Goal: Task Accomplishment & Management: Complete application form

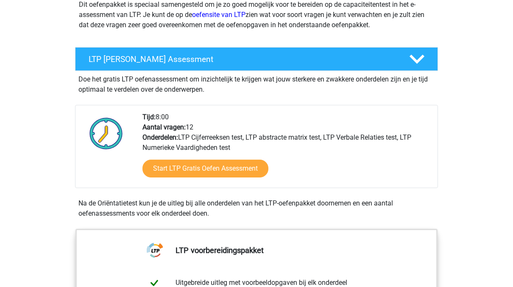
scroll to position [116, 0]
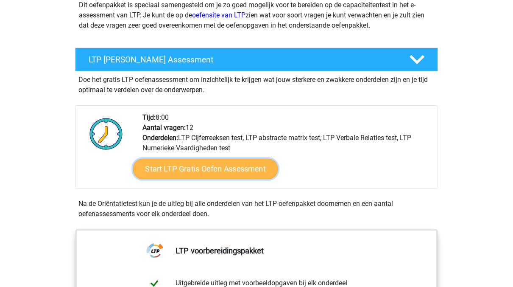
click at [219, 172] on link "Start LTP Gratis Oefen Assessment" at bounding box center [205, 169] width 145 height 20
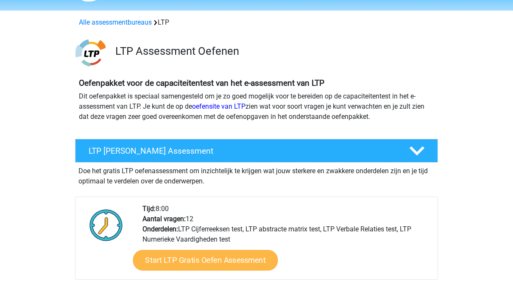
scroll to position [0, 0]
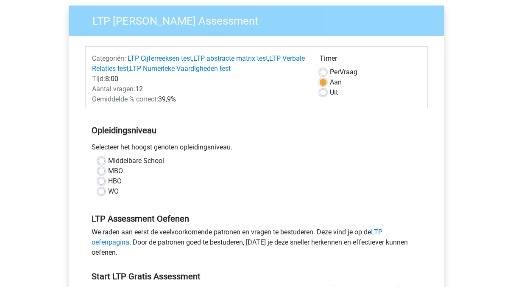
scroll to position [70, 0]
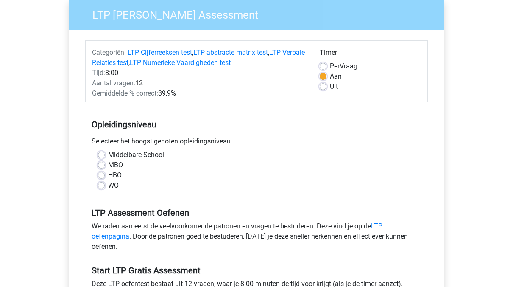
click at [108, 188] on label "WO" at bounding box center [113, 185] width 11 height 10
click at [103, 188] on input "WO" at bounding box center [101, 184] width 7 height 8
radio input "true"
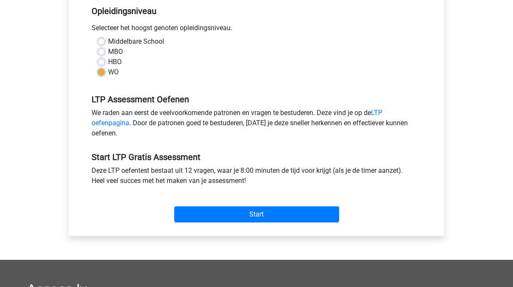
scroll to position [184, 0]
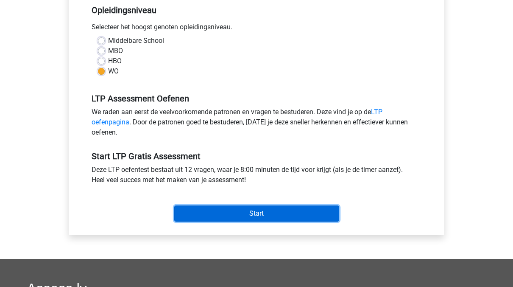
click at [220, 210] on input "Start" at bounding box center [256, 213] width 165 height 16
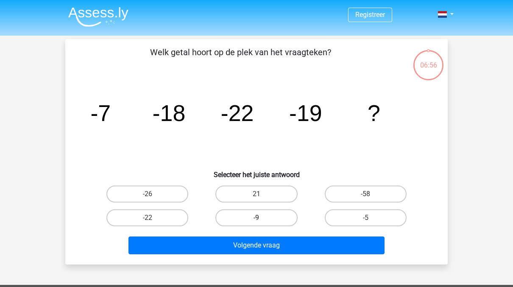
click at [277, 215] on label "-9" at bounding box center [256, 217] width 82 height 17
click at [262, 218] on input "-9" at bounding box center [260, 221] width 6 height 6
radio input "true"
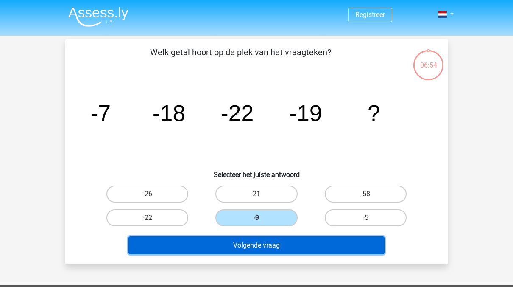
click at [254, 252] on button "Volgende vraag" at bounding box center [256, 245] width 257 height 18
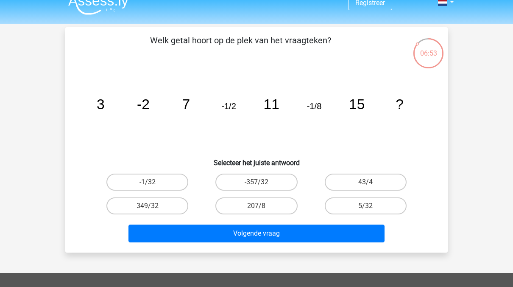
scroll to position [8, 0]
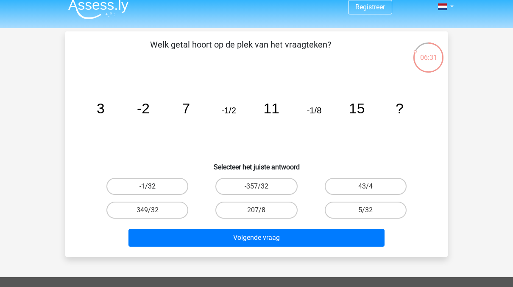
click at [157, 181] on label "-1/32" at bounding box center [147, 186] width 82 height 17
click at [153, 186] on input "-1/32" at bounding box center [151, 189] width 6 height 6
radio input "true"
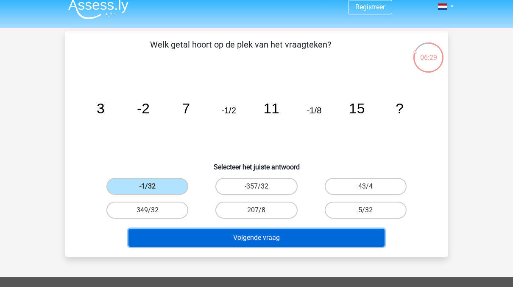
click at [229, 231] on button "Volgende vraag" at bounding box center [256, 238] width 257 height 18
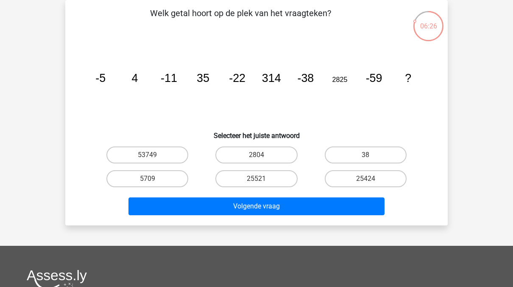
scroll to position [0, 0]
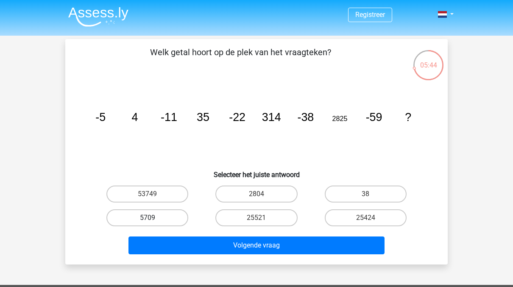
click at [148, 215] on label "5709" at bounding box center [147, 217] width 82 height 17
click at [148, 218] on input "5709" at bounding box center [151, 221] width 6 height 6
radio input "true"
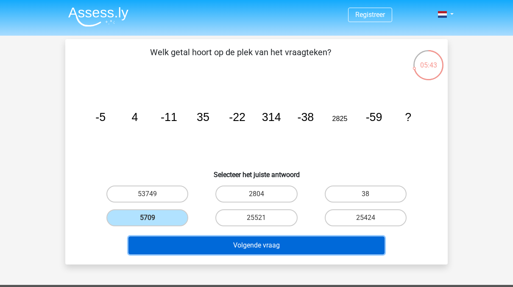
click at [198, 240] on button "Volgende vraag" at bounding box center [256, 245] width 257 height 18
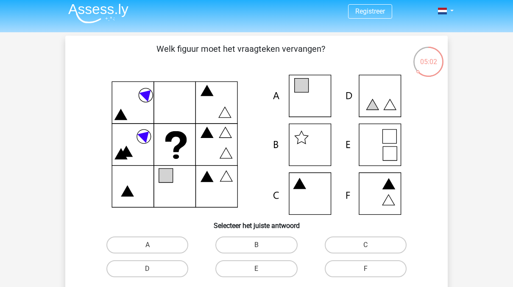
scroll to position [70, 0]
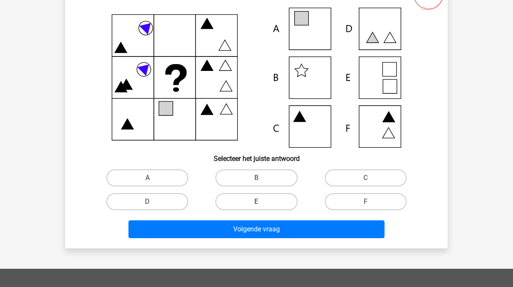
click at [245, 203] on label "E" at bounding box center [256, 201] width 82 height 17
click at [257, 203] on input "E" at bounding box center [260, 204] width 6 height 6
radio input "true"
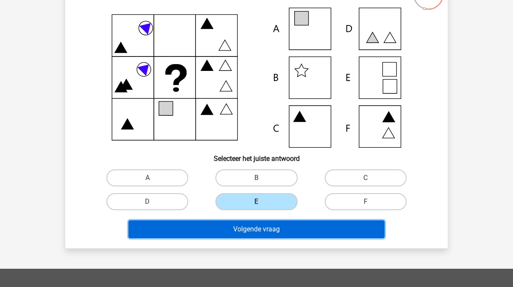
click at [248, 231] on button "Volgende vraag" at bounding box center [256, 229] width 257 height 18
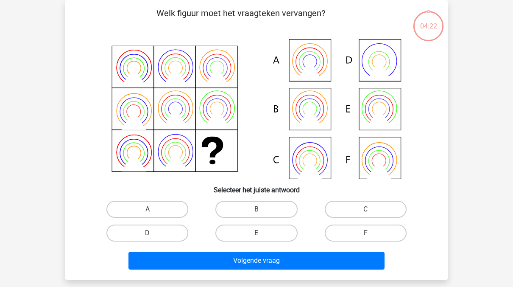
scroll to position [0, 0]
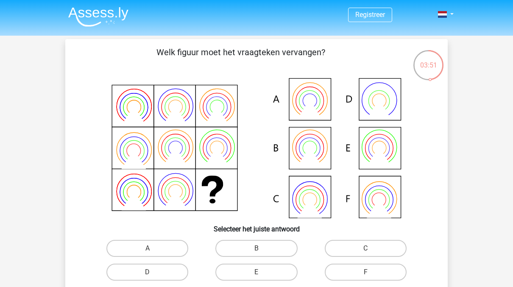
drag, startPoint x: 344, startPoint y: 176, endPoint x: 300, endPoint y: 195, distance: 48.6
click at [300, 195] on icon at bounding box center [257, 148] width 342 height 140
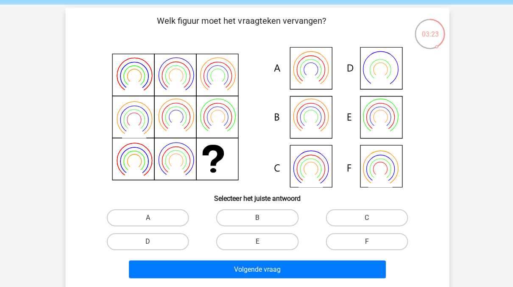
scroll to position [31, 0]
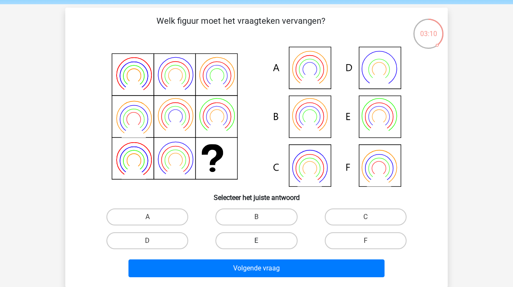
click at [266, 246] on label "E" at bounding box center [256, 240] width 82 height 17
click at [262, 246] on input "E" at bounding box center [260, 243] width 6 height 6
radio input "true"
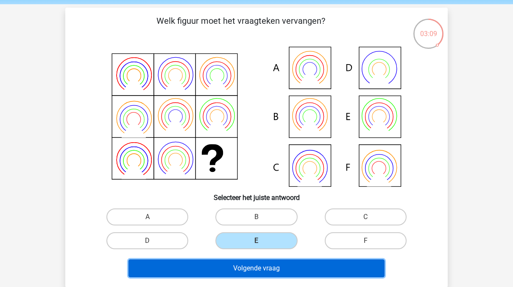
click at [266, 268] on button "Volgende vraag" at bounding box center [256, 268] width 257 height 18
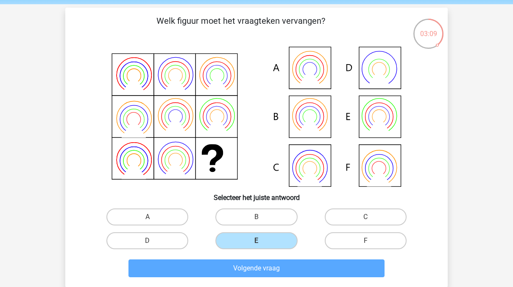
scroll to position [39, 0]
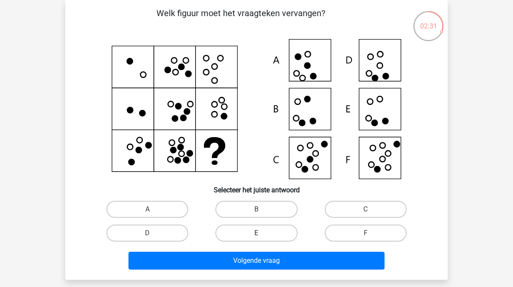
click at [243, 229] on label "E" at bounding box center [256, 232] width 82 height 17
click at [257, 233] on input "E" at bounding box center [260, 236] width 6 height 6
radio input "true"
click at [355, 209] on label "C" at bounding box center [366, 209] width 82 height 17
click at [366, 209] on input "C" at bounding box center [369, 212] width 6 height 6
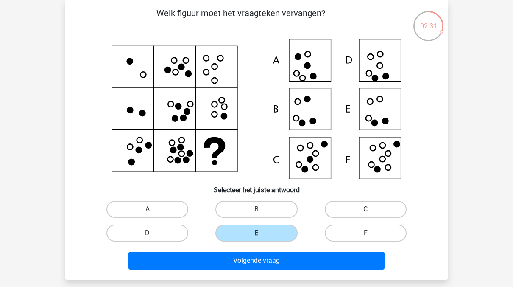
radio input "true"
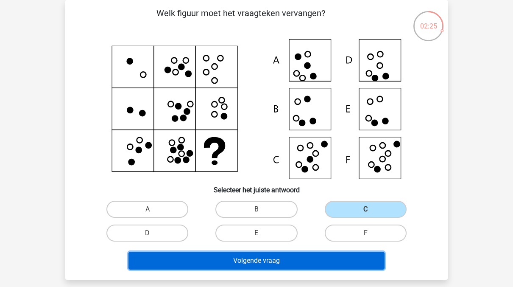
click at [299, 264] on button "Volgende vraag" at bounding box center [256, 260] width 257 height 18
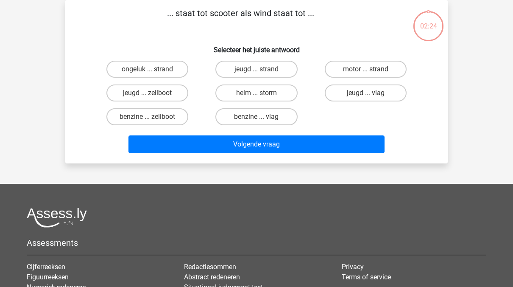
scroll to position [0, 0]
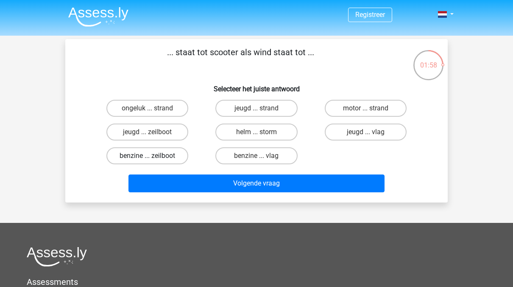
click at [129, 163] on label "benzine ... zeilboot" at bounding box center [147, 155] width 82 height 17
click at [148, 161] on input "benzine ... zeilboot" at bounding box center [151, 159] width 6 height 6
radio input "true"
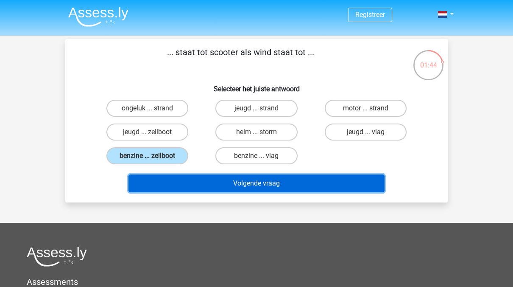
click at [281, 184] on button "Volgende vraag" at bounding box center [256, 183] width 257 height 18
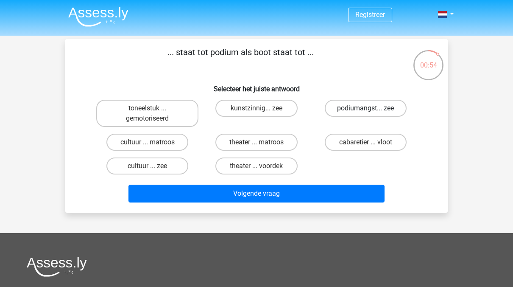
click at [342, 113] on label "podiumangst... zee" at bounding box center [366, 108] width 82 height 17
click at [366, 113] on input "podiumangst... zee" at bounding box center [369, 111] width 6 height 6
radio input "true"
click at [254, 162] on label "theater ... voordek" at bounding box center [256, 165] width 82 height 17
click at [257, 166] on input "theater ... voordek" at bounding box center [260, 169] width 6 height 6
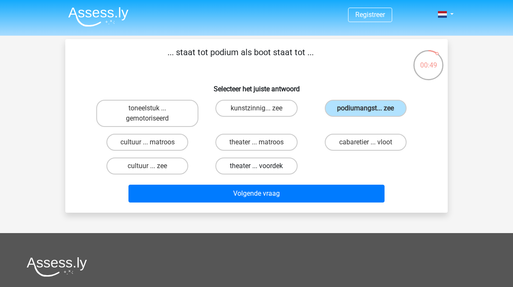
radio input "true"
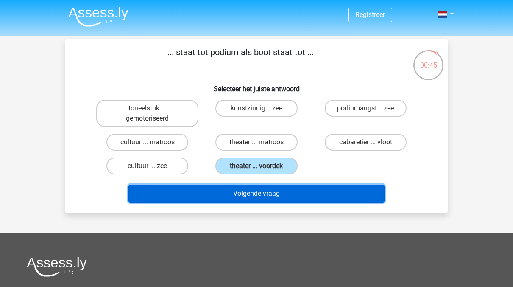
click at [268, 198] on button "Volgende vraag" at bounding box center [256, 193] width 257 height 18
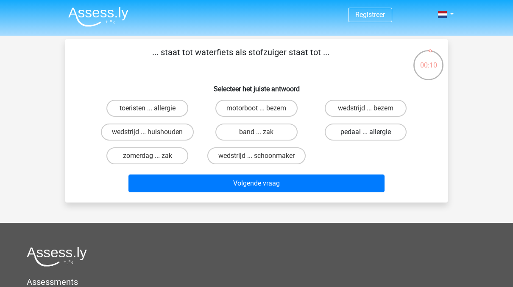
click at [367, 131] on label "pedaal ... allergie" at bounding box center [366, 131] width 82 height 17
click at [367, 132] on input "pedaal ... allergie" at bounding box center [369, 135] width 6 height 6
radio input "true"
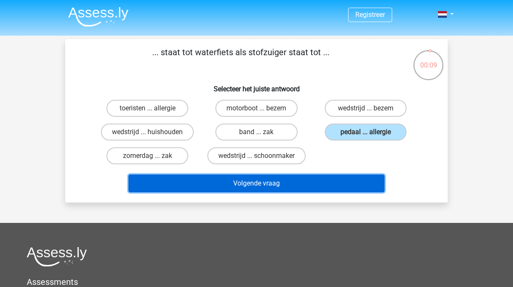
click at [317, 181] on button "Volgende vraag" at bounding box center [256, 183] width 257 height 18
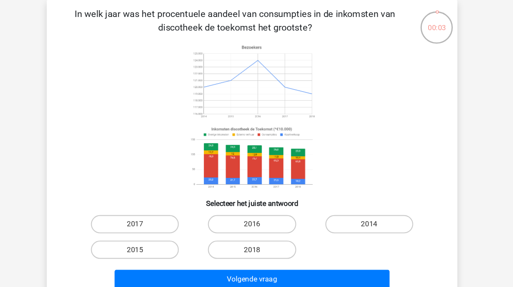
scroll to position [27, 0]
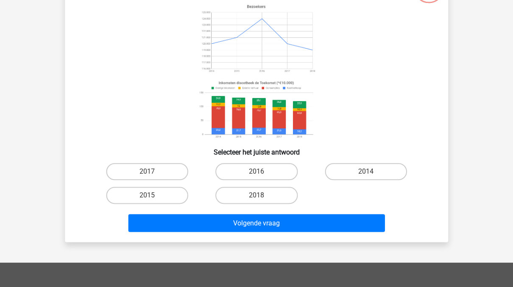
scroll to position [77, 0]
